Goal: Find specific page/section: Find specific page/section

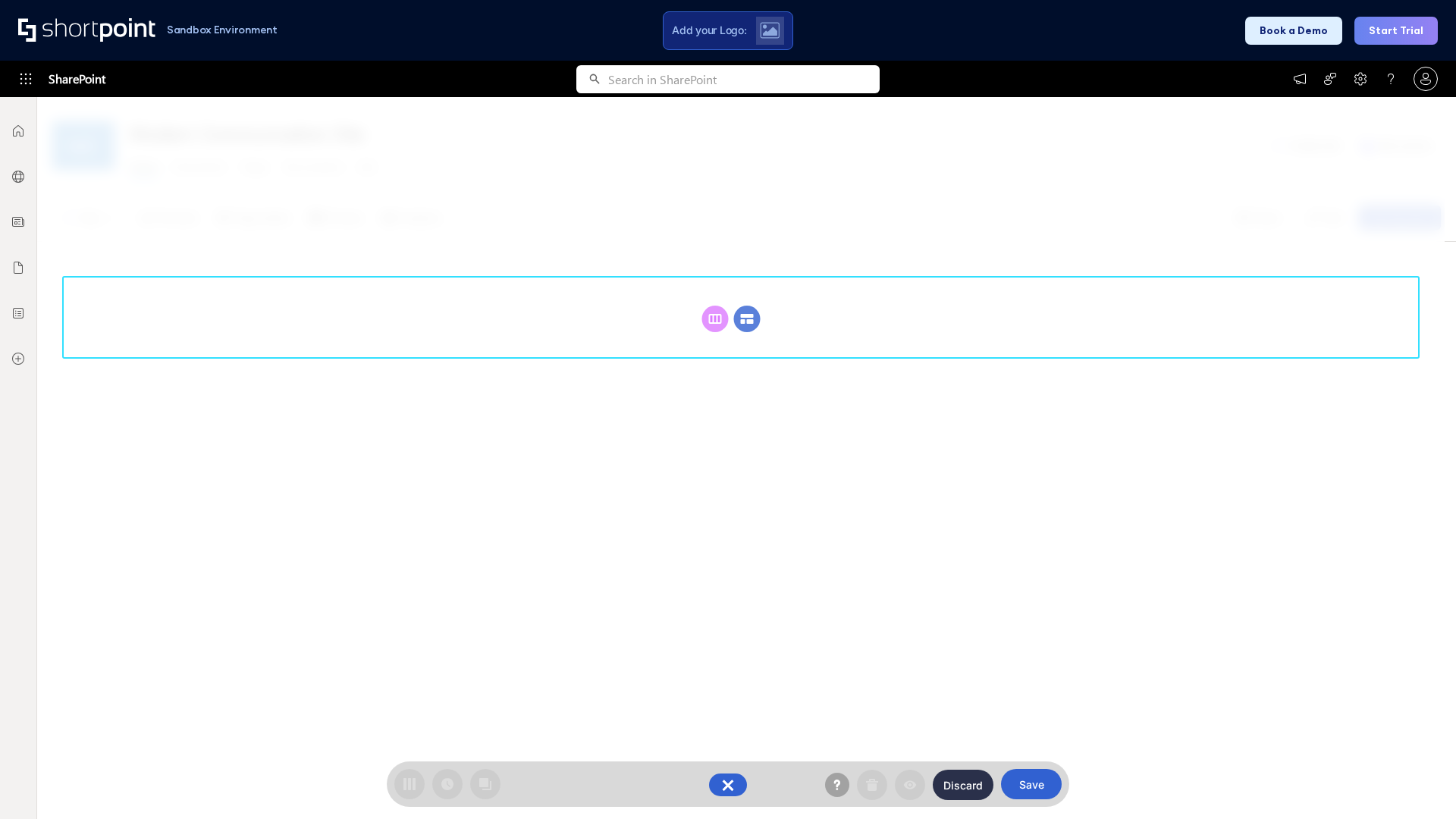
scroll to position [209, 0]
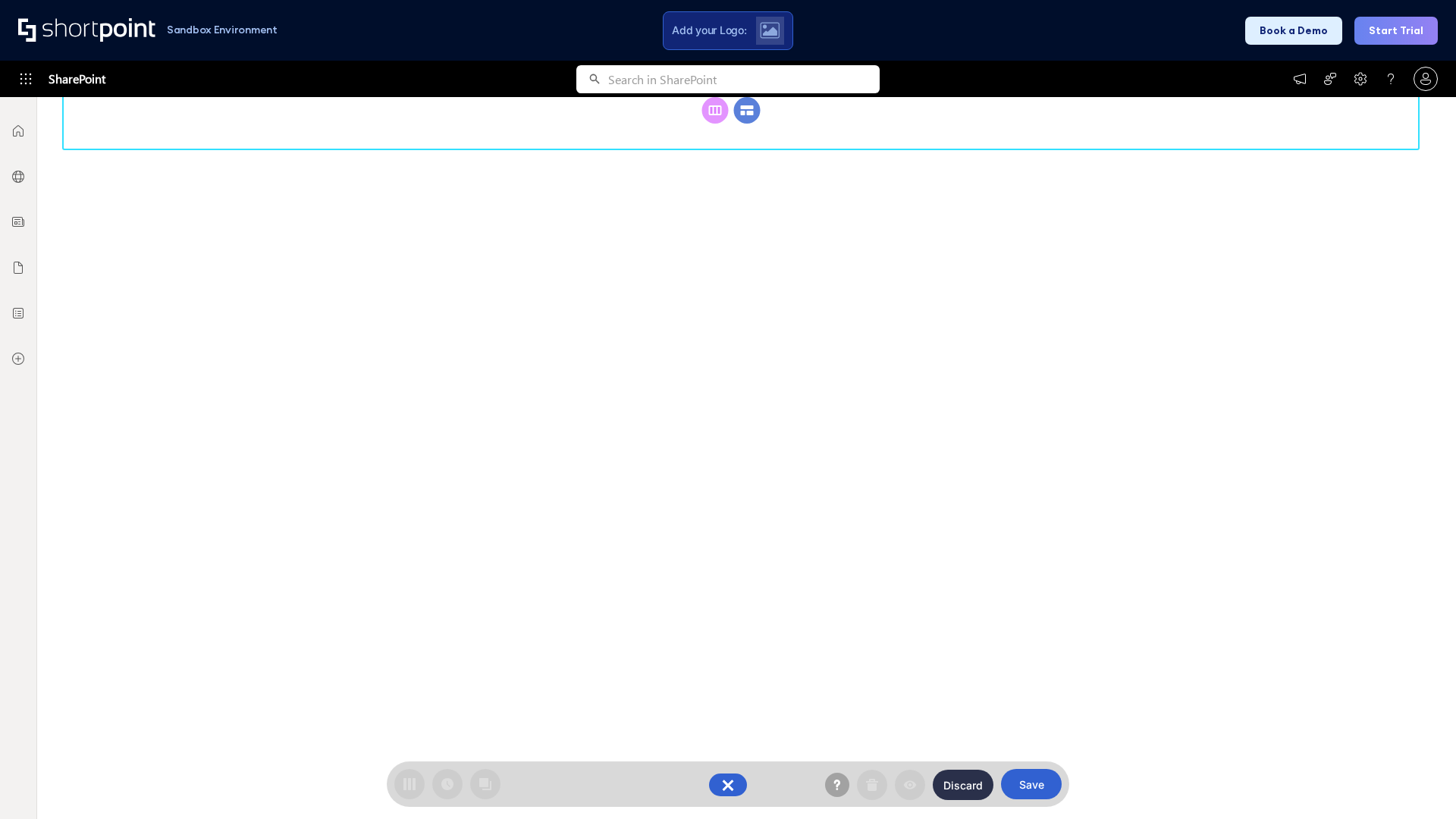
click at [747, 124] on circle at bounding box center [747, 110] width 26 height 26
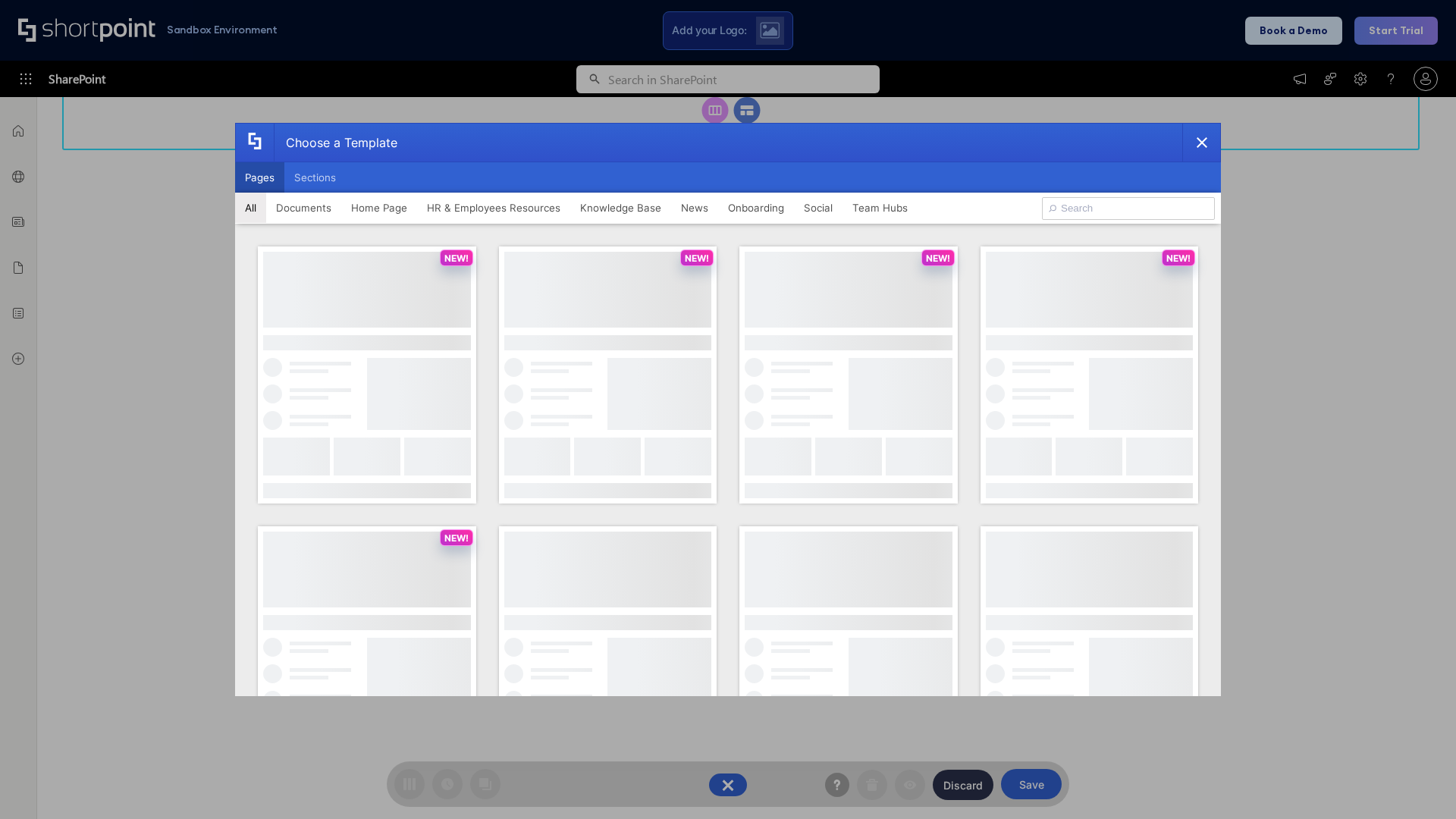
scroll to position [0, 0]
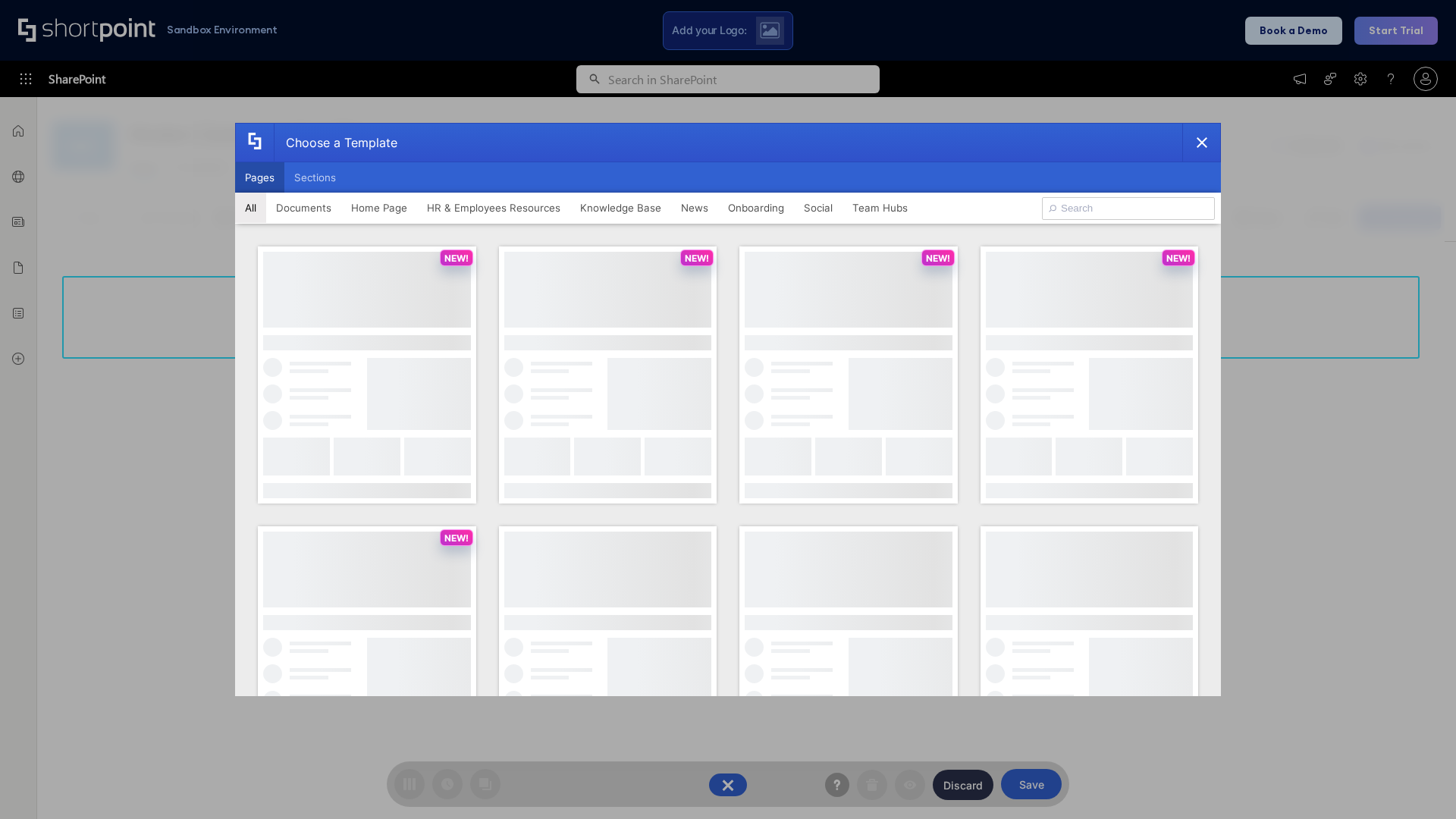
click at [259, 177] on button "Pages" at bounding box center [259, 177] width 49 height 31
type input "Knowledge Portal 3"
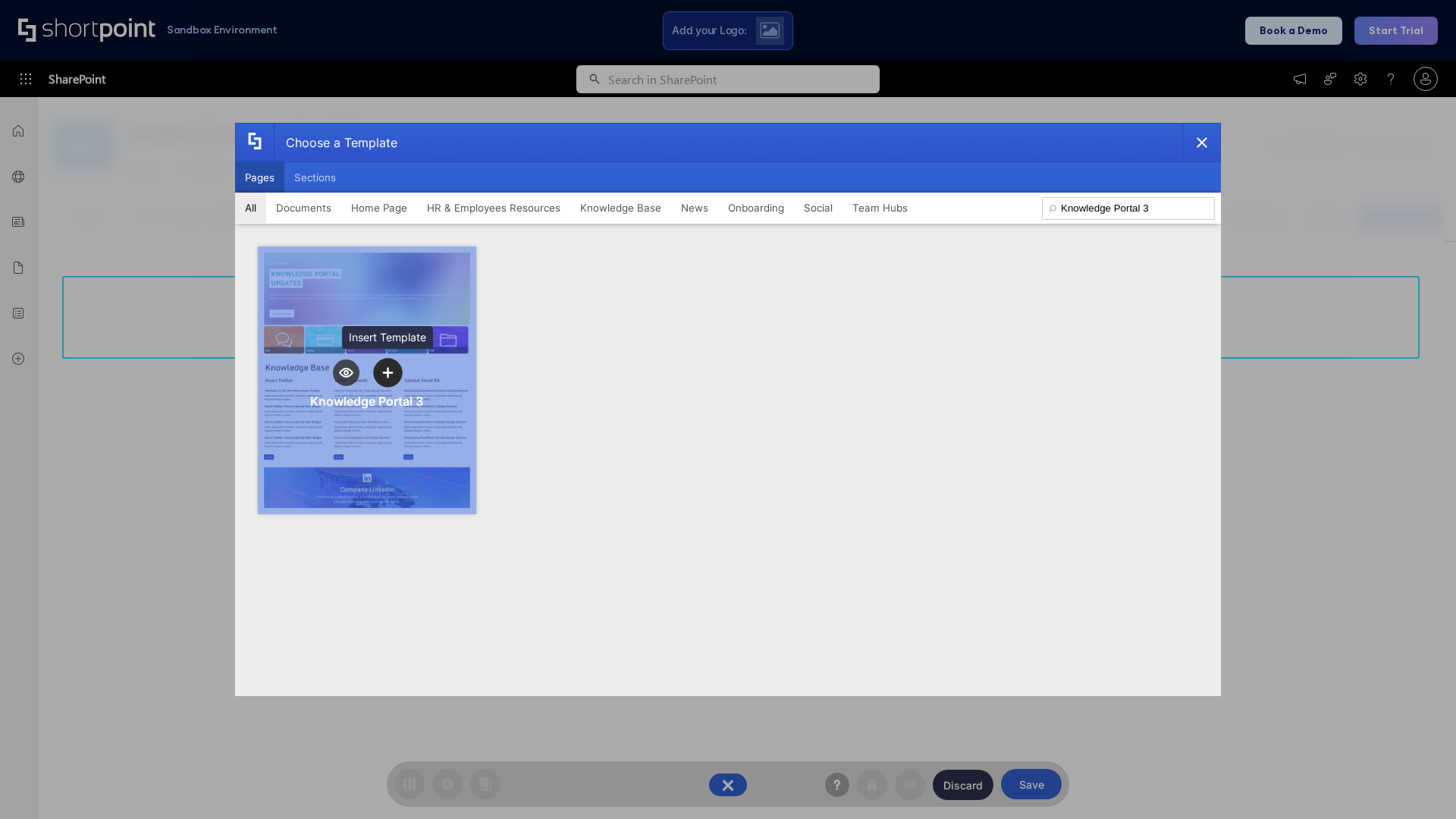
click at [387, 373] on icon "template selector" at bounding box center [387, 373] width 11 height 11
